Goal: Task Accomplishment & Management: Use online tool/utility

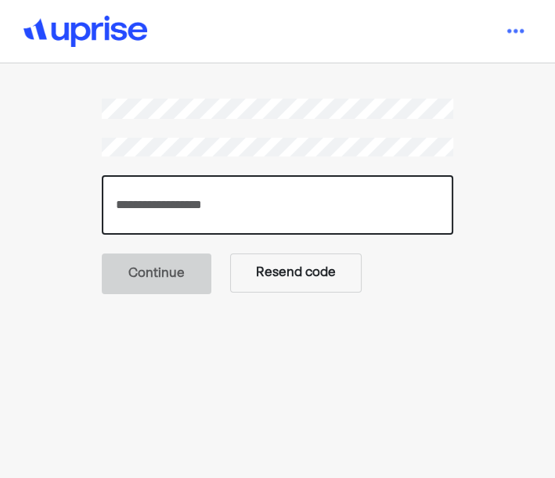
click at [188, 199] on input "number" at bounding box center [277, 204] width 350 height 59
paste input "******"
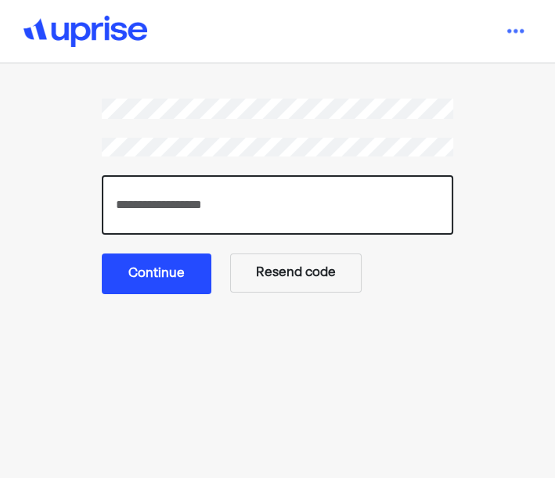
type input "******"
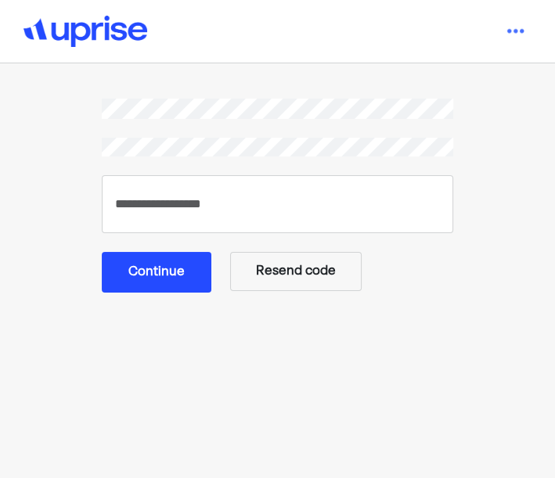
drag, startPoint x: 153, startPoint y: 268, endPoint x: 167, endPoint y: 307, distance: 41.8
click at [153, 268] on button "Continue" at bounding box center [157, 272] width 110 height 41
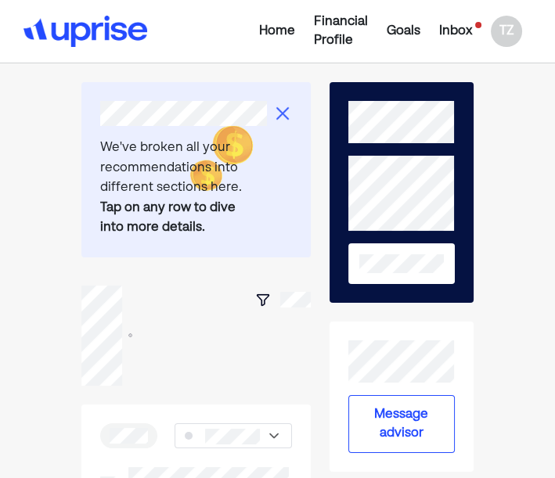
click at [462, 23] on div "Inbox" at bounding box center [455, 31] width 33 height 19
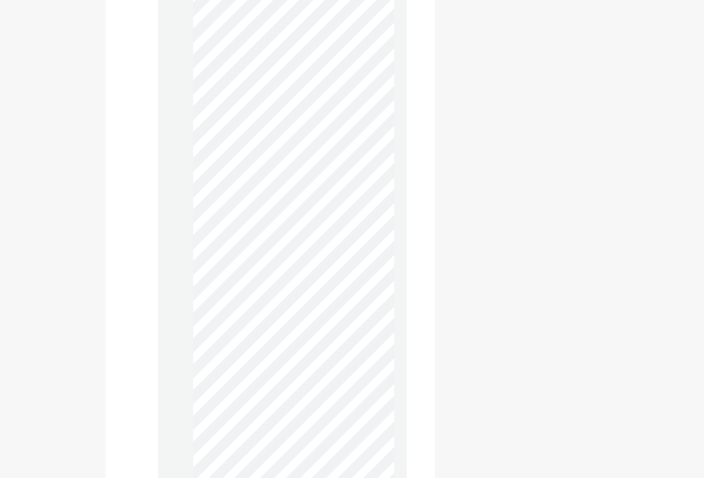
scroll to position [2347, 0]
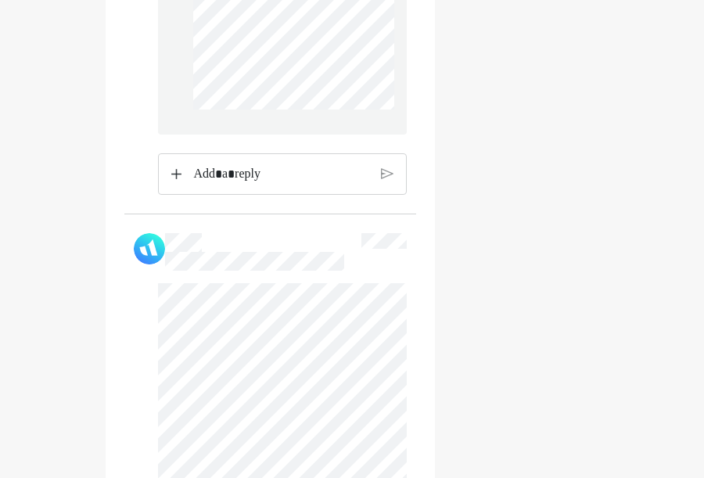
click at [554, 338] on div "Update your profile" at bounding box center [526, 123] width 145 height 4776
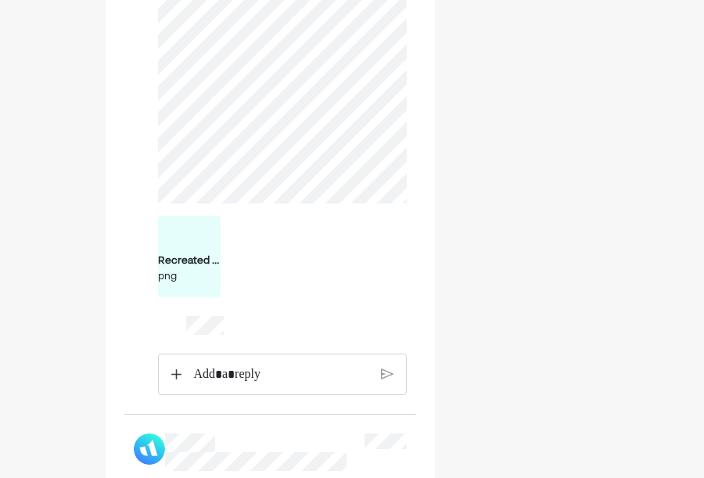
scroll to position [3216, 0]
click at [184, 284] on div "Recreated P&L.png png" at bounding box center [189, 256] width 63 height 56
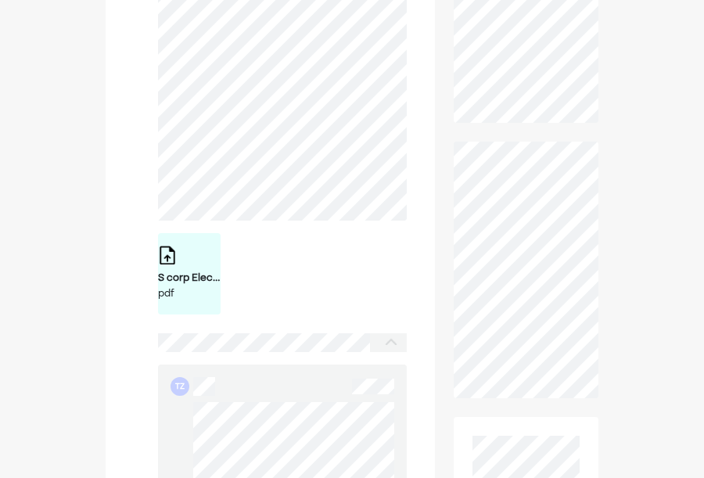
scroll to position [869, 0]
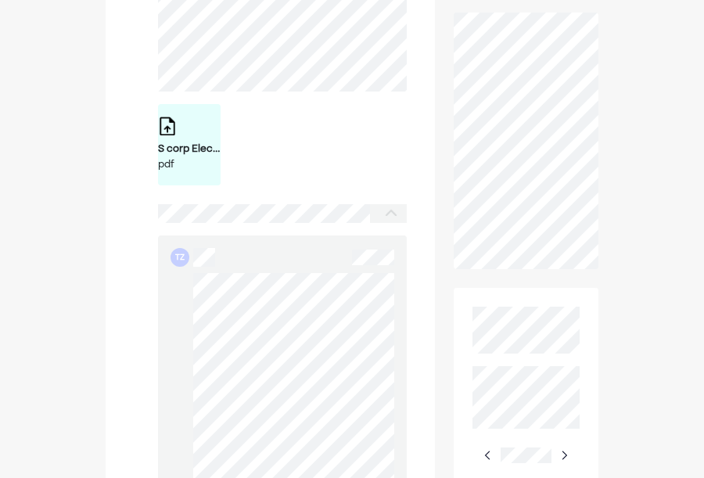
click at [180, 150] on div "S corp Election Tereza.pdf pdf" at bounding box center [189, 145] width 63 height 56
